Goal: Use online tool/utility: Utilize a website feature to perform a specific function

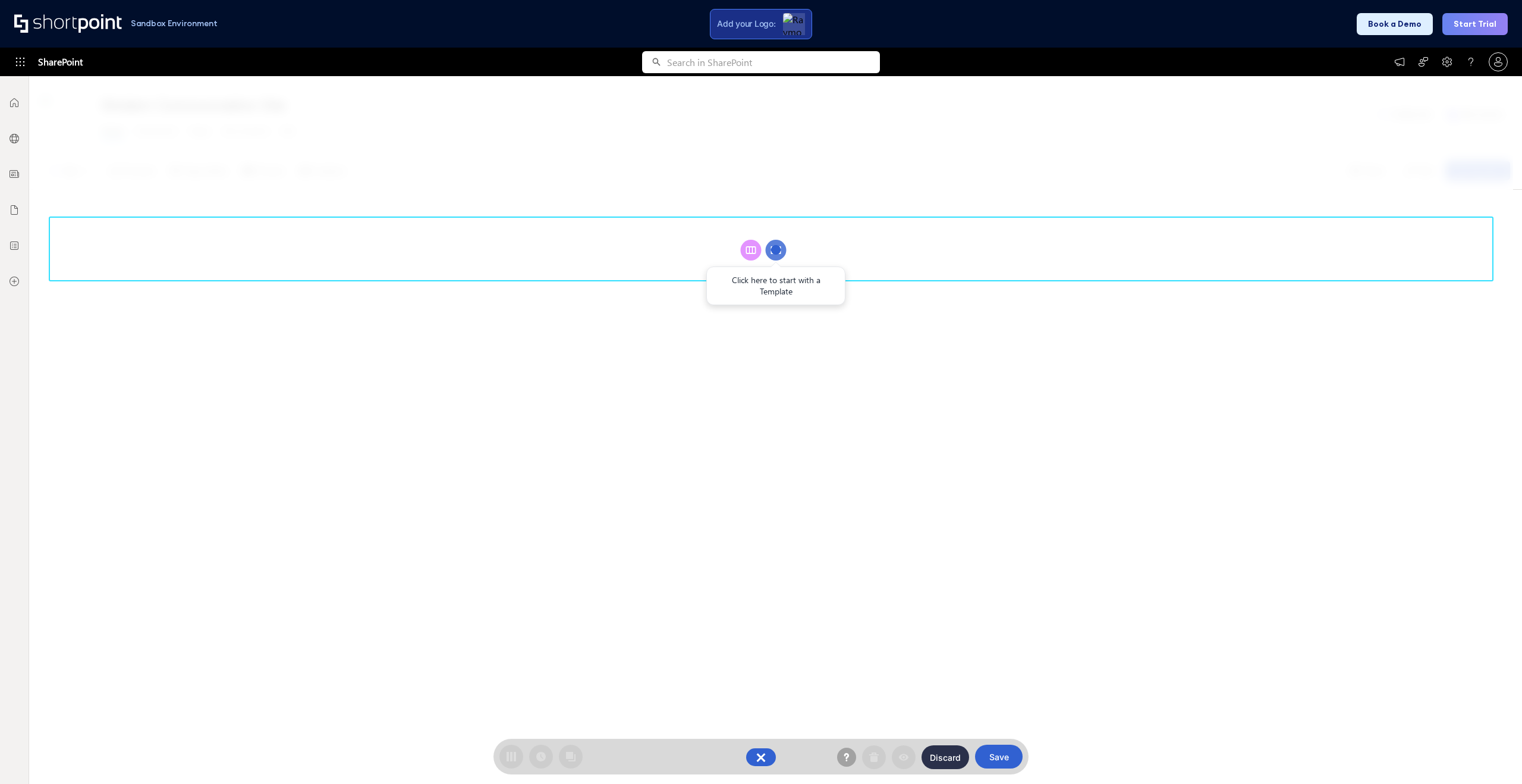
click at [748, 25] on span "Add your Logo:" at bounding box center [746, 24] width 59 height 10
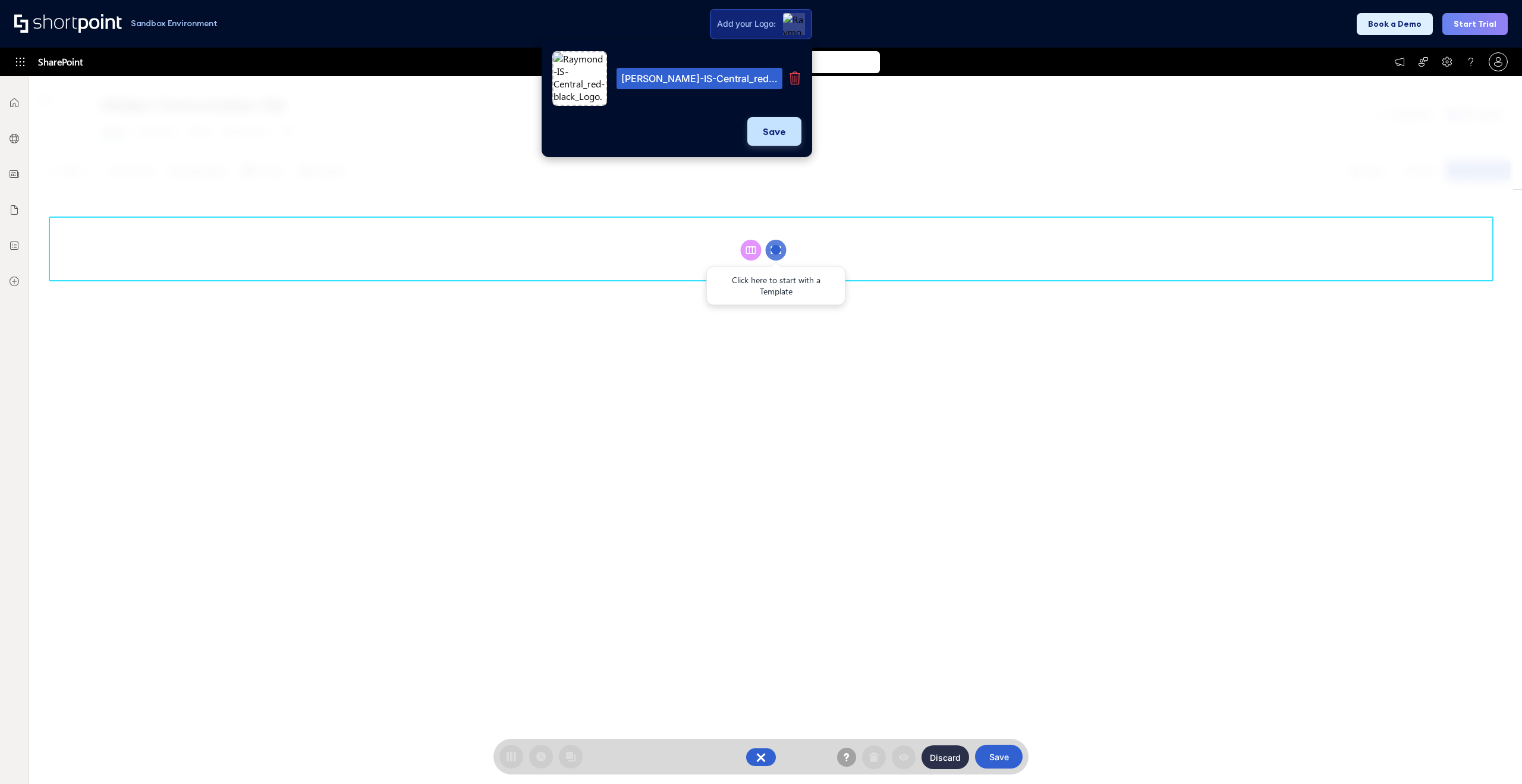
click at [792, 134] on button "Save" at bounding box center [774, 131] width 54 height 28
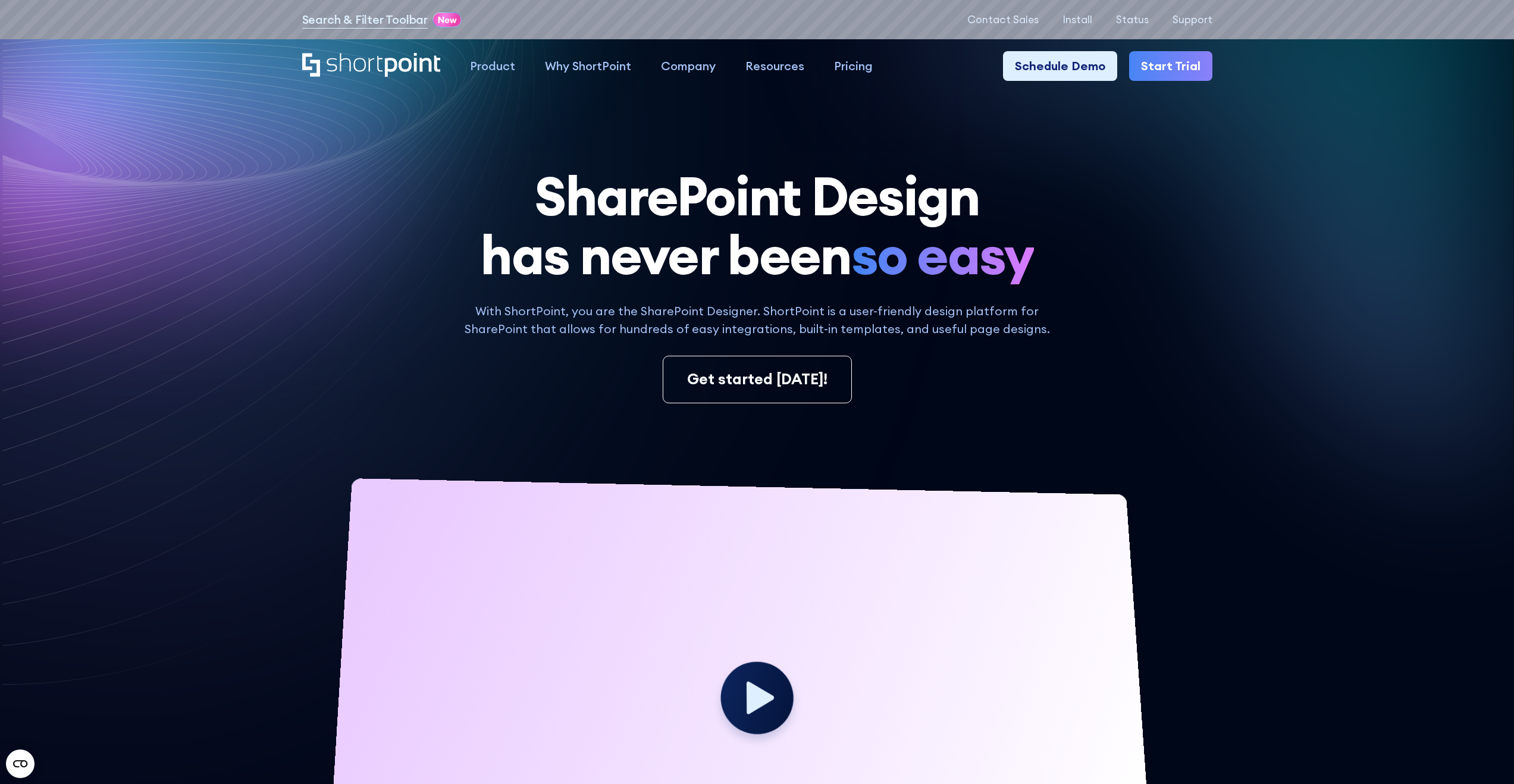
drag, startPoint x: 1306, startPoint y: 227, endPoint x: 1170, endPoint y: 3, distance: 262.1
click at [1305, 225] on icon at bounding box center [1188, 195] width 622 height 556
